Goal: Transaction & Acquisition: Purchase product/service

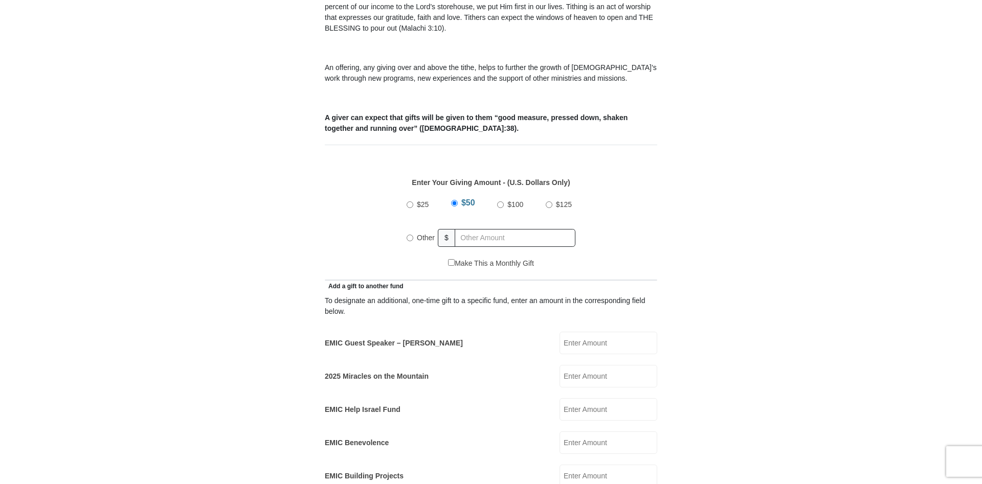
scroll to position [417, 0]
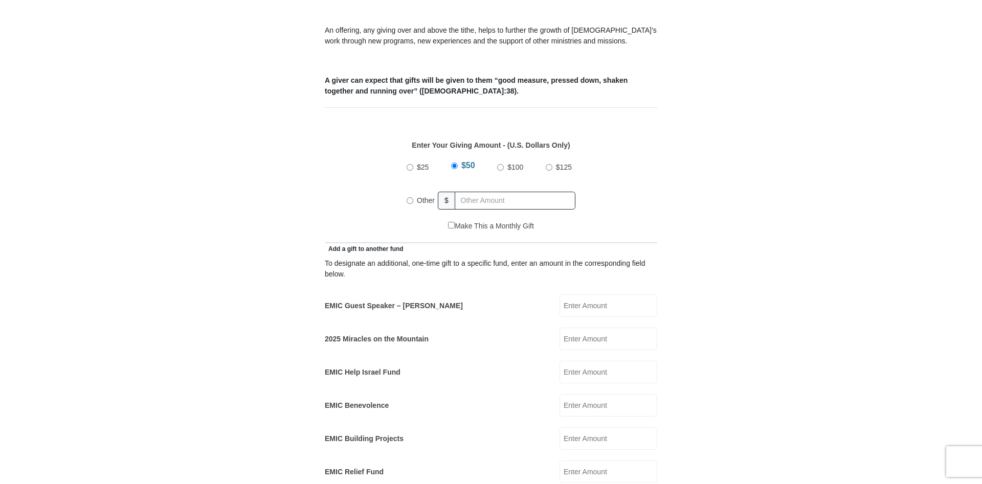
click at [583, 295] on input "EMIC Guest Speaker – [PERSON_NAME]" at bounding box center [609, 306] width 98 height 23
radio input "true"
click at [469, 192] on input "text" at bounding box center [516, 201] width 117 height 18
type input "15"
click at [710, 118] on form "[GEOGRAPHIC_DATA][DEMOGRAPHIC_DATA] Online Giving Because of gifts like yours, …" at bounding box center [491, 450] width 583 height 1563
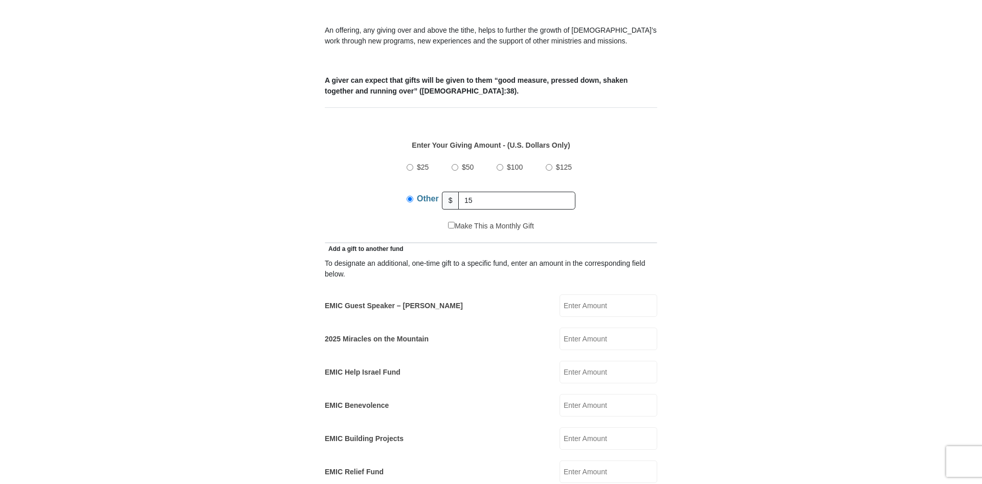
click at [588, 295] on input "EMIC Guest Speaker – [PERSON_NAME]" at bounding box center [609, 306] width 98 height 23
type input "15"
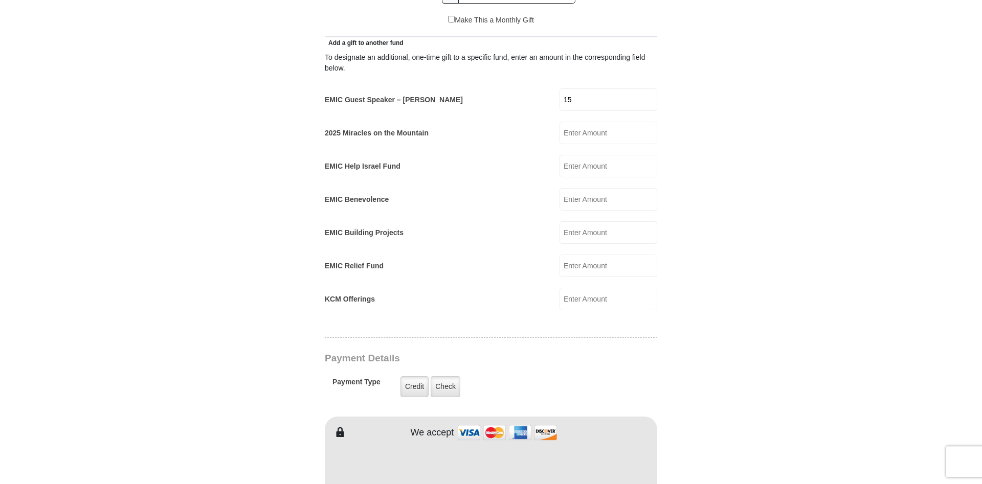
scroll to position [626, 0]
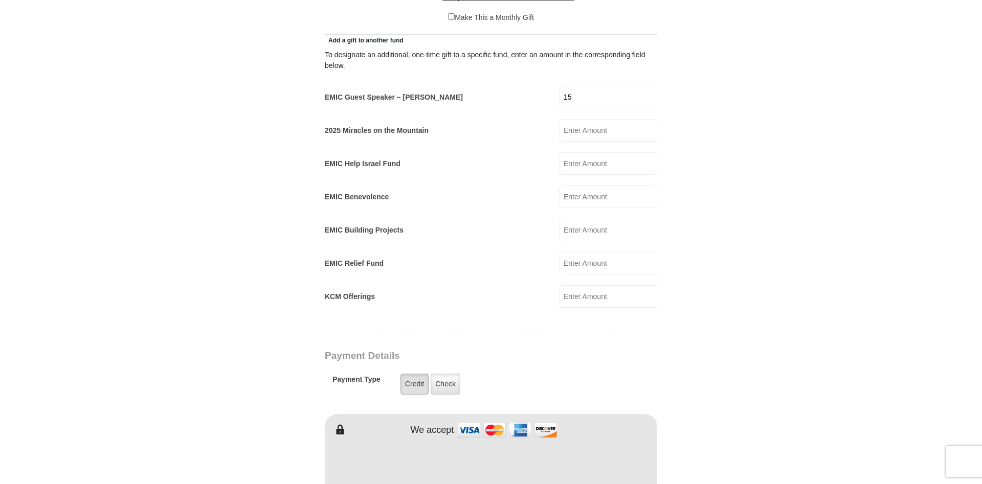
click at [414, 374] on label "Credit" at bounding box center [415, 384] width 28 height 21
click at [0, 0] on input "Credit" at bounding box center [0, 0] width 0 height 0
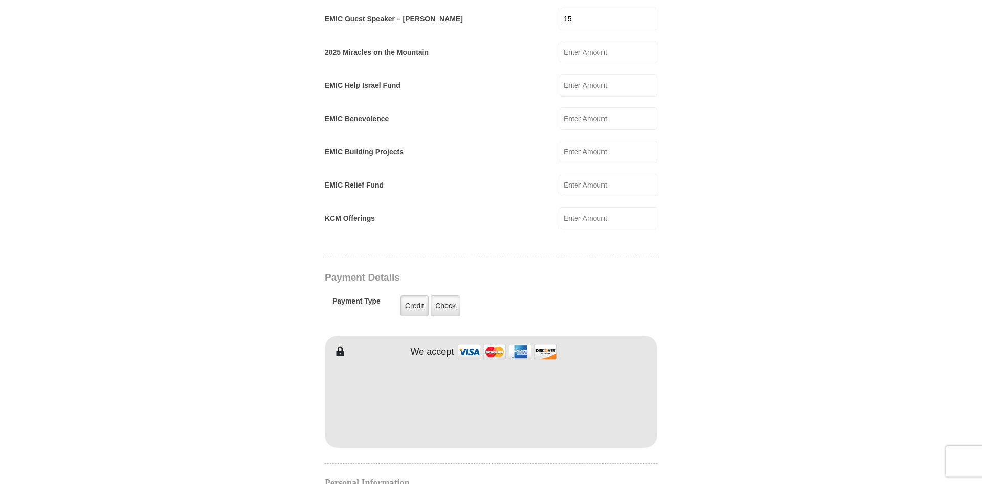
scroll to position [731, 0]
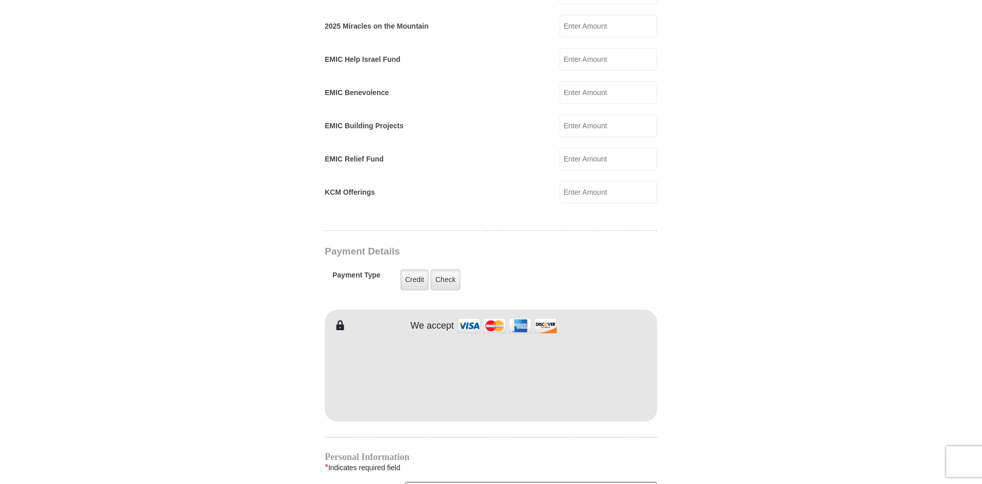
click at [733, 336] on form "[GEOGRAPHIC_DATA][DEMOGRAPHIC_DATA] Online Giving Because of gifts like yours, …" at bounding box center [491, 151] width 583 height 1590
click at [757, 364] on form "[GEOGRAPHIC_DATA][DEMOGRAPHIC_DATA] Online Giving Because of gifts like yours, …" at bounding box center [491, 151] width 583 height 1590
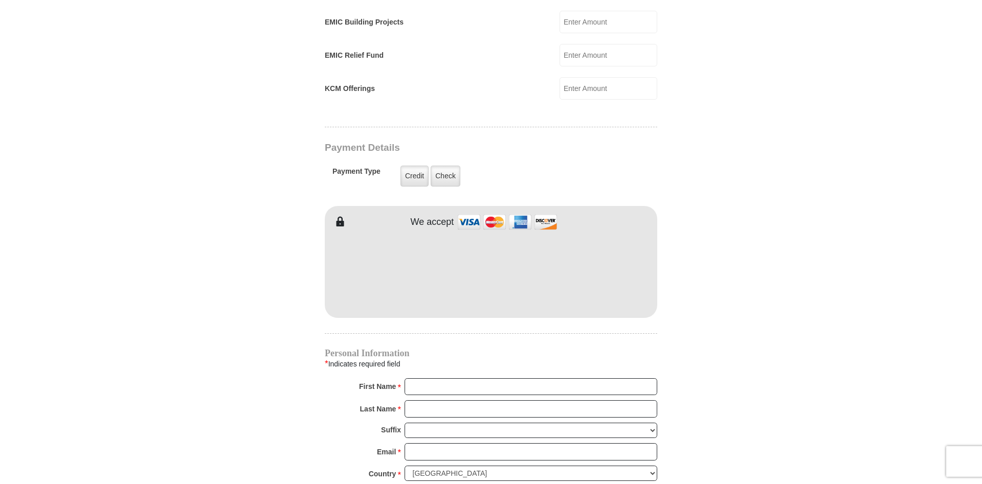
scroll to position [835, 0]
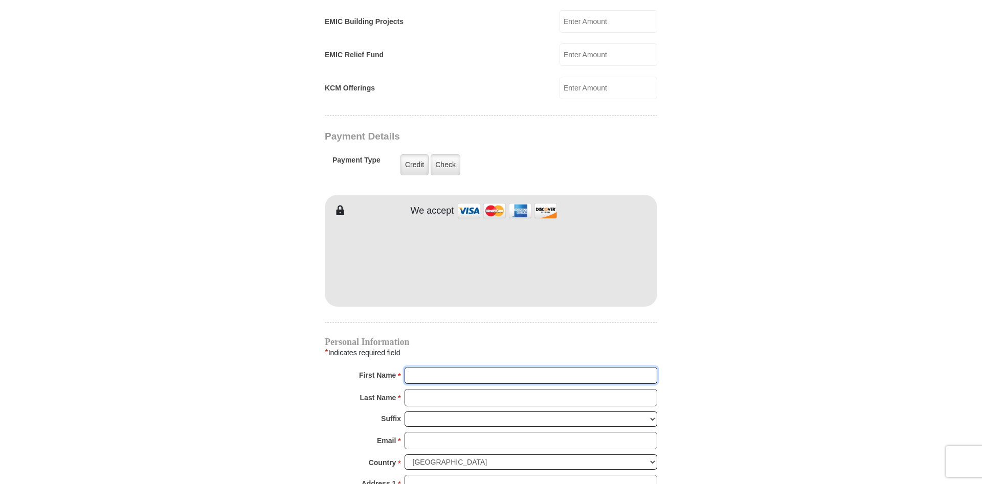
click at [433, 372] on input "First Name *" at bounding box center [531, 375] width 253 height 17
type input "[PERSON_NAME]"
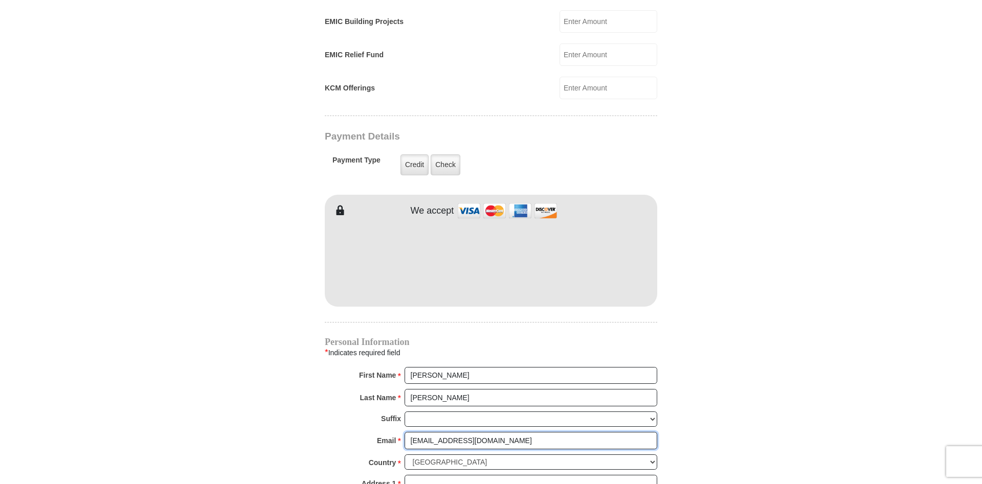
type input "[EMAIL_ADDRESS][DOMAIN_NAME]"
select select "GB"
type input "[STREET_ADDRESS][PERSON_NAME]"
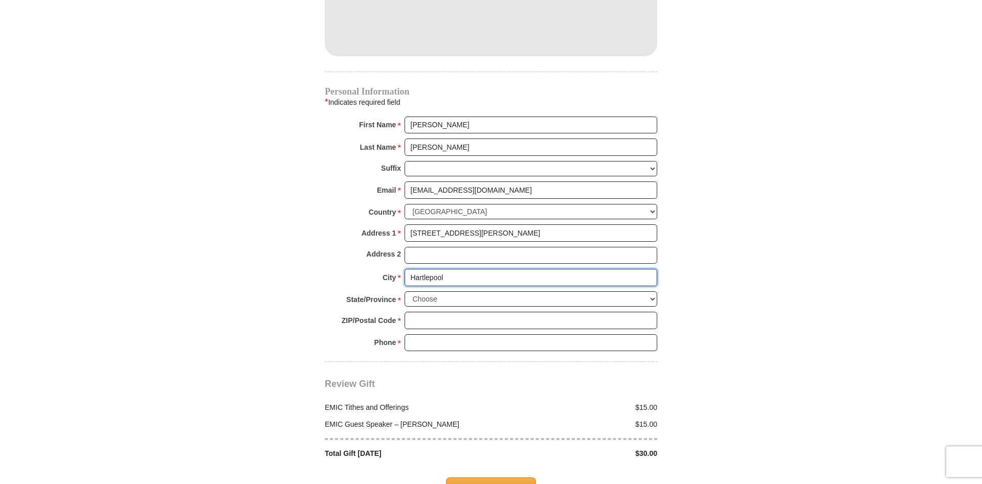
type input "Hartlepool"
select select "DUR"
click at [446, 312] on input "ZIP/Postal Code *" at bounding box center [531, 320] width 253 height 17
type input "TS26 8BY"
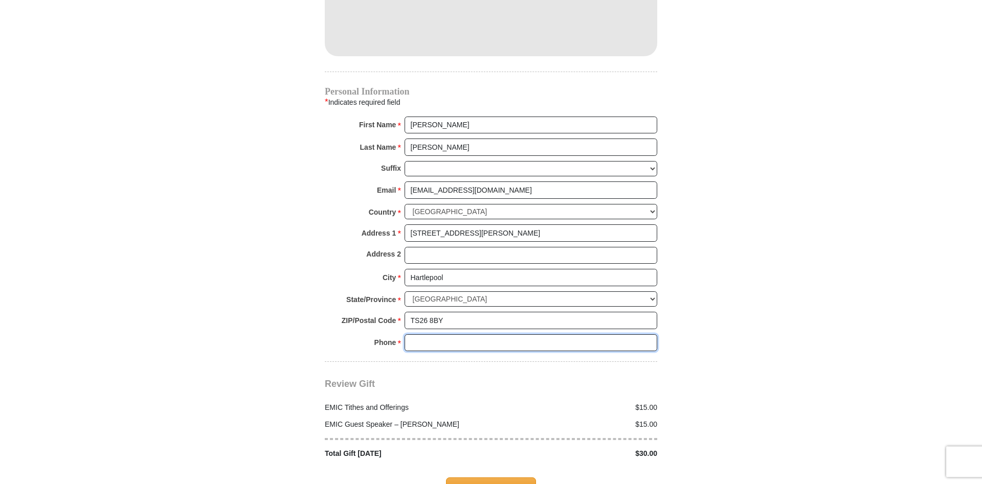
click at [424, 335] on input "Phone * *" at bounding box center [531, 343] width 253 height 17
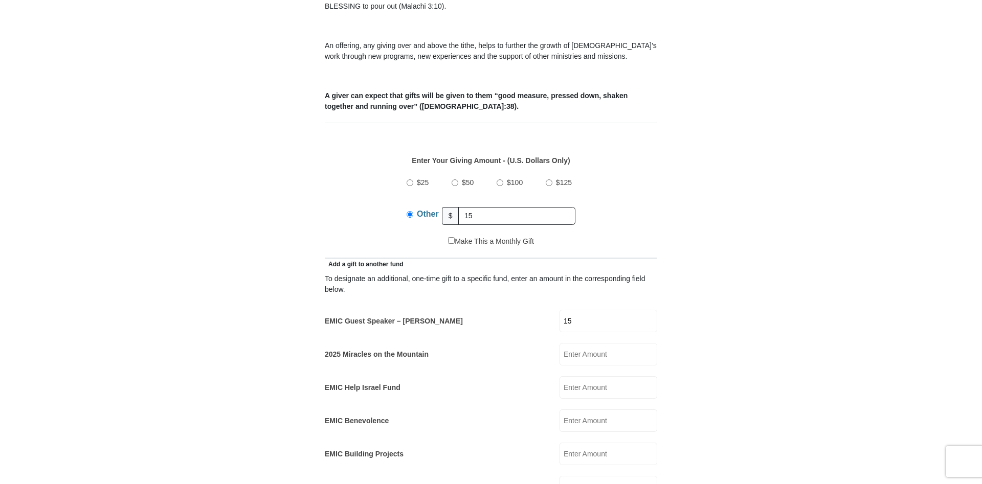
scroll to position [303, 0]
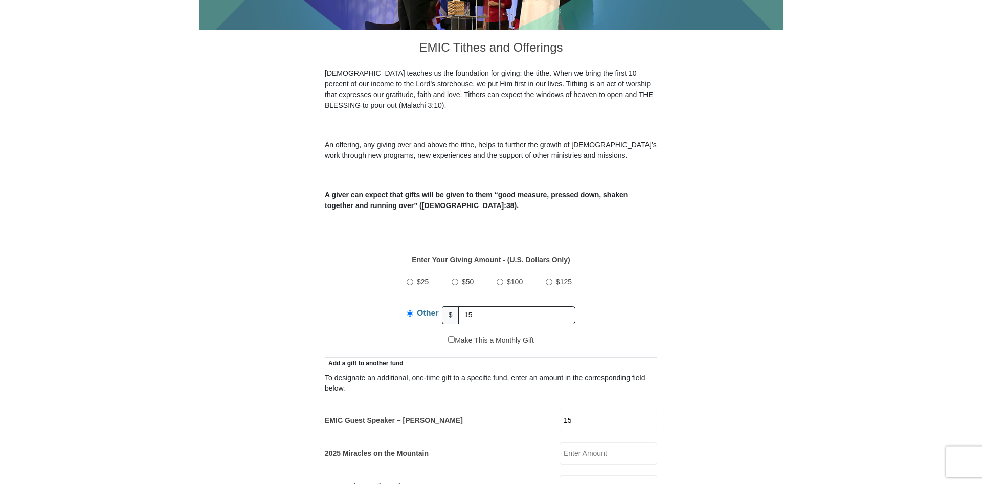
type input "07415533596"
drag, startPoint x: 486, startPoint y: 301, endPoint x: 450, endPoint y: 305, distance: 36.0
click at [458, 306] on input "15" at bounding box center [516, 315] width 117 height 18
type input "0"
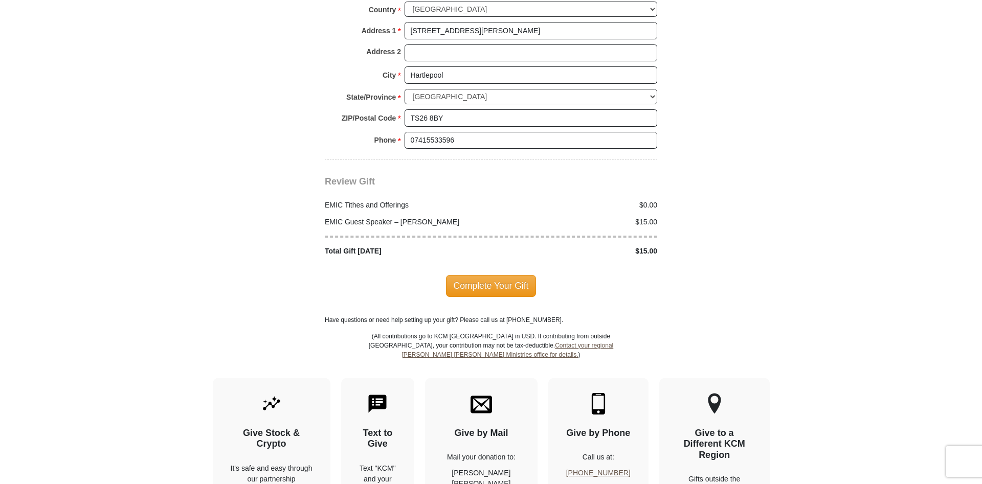
scroll to position [1294, 0]
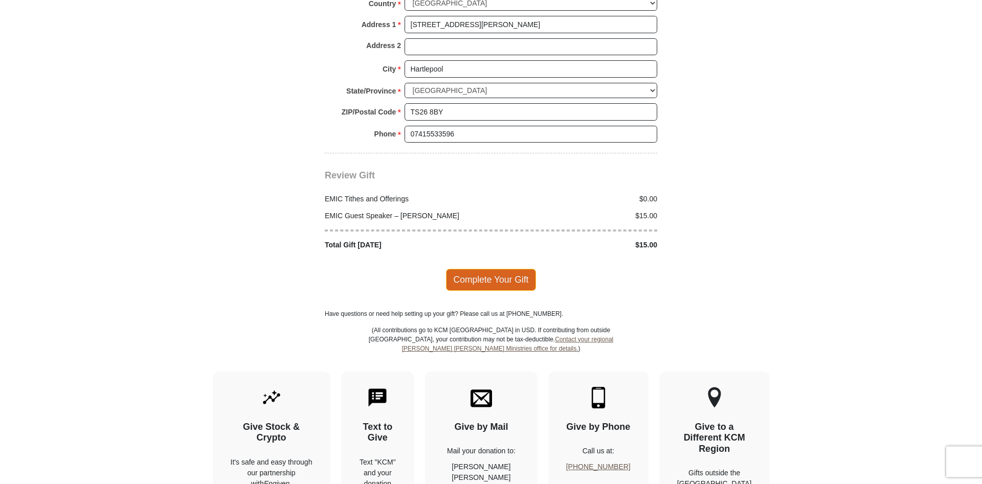
click at [484, 269] on span "Complete Your Gift" at bounding box center [491, 279] width 91 height 21
